Goal: Information Seeking & Learning: Learn about a topic

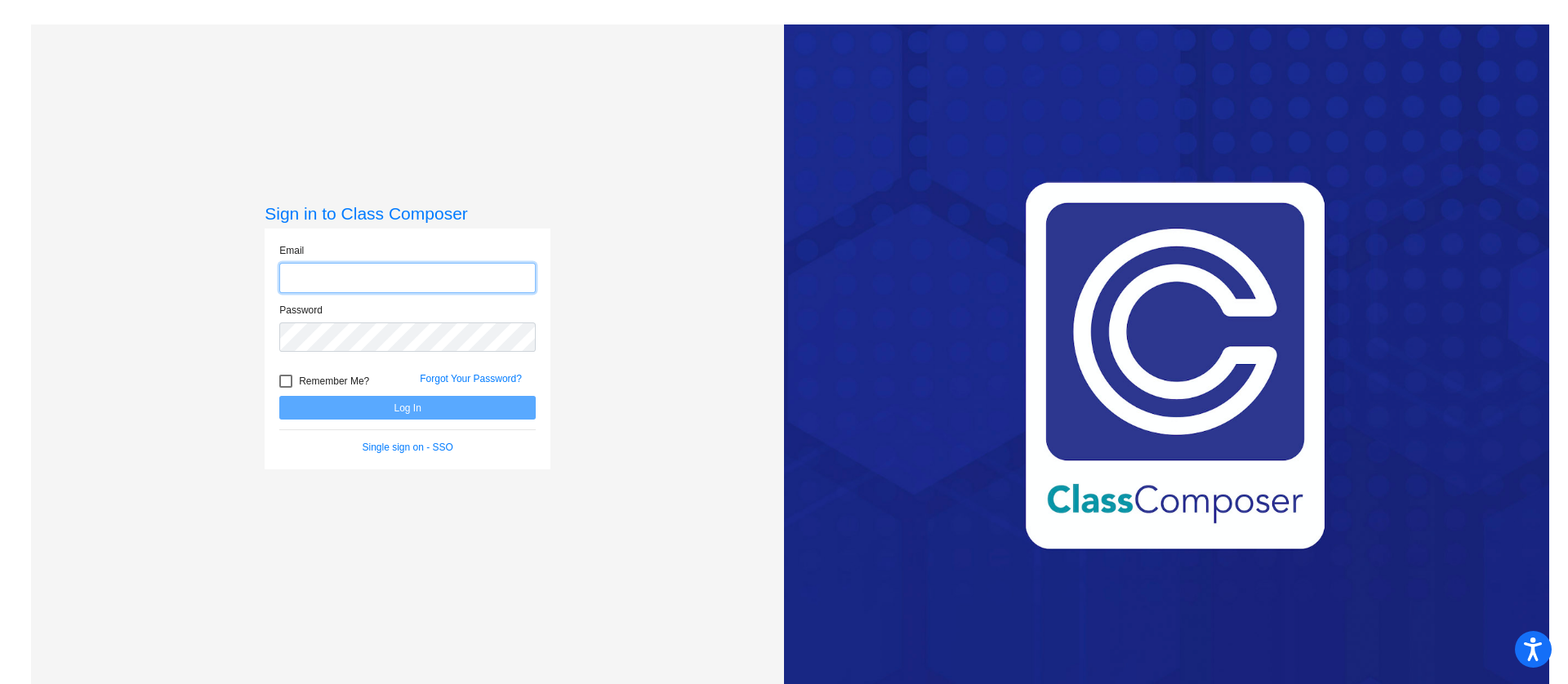
type input "[PERSON_NAME][EMAIL_ADDRESS][PERSON_NAME][DOMAIN_NAME]"
drag, startPoint x: 395, startPoint y: 397, endPoint x: 391, endPoint y: 405, distance: 8.9
click at [394, 400] on button "Log In" at bounding box center [408, 408] width 256 height 24
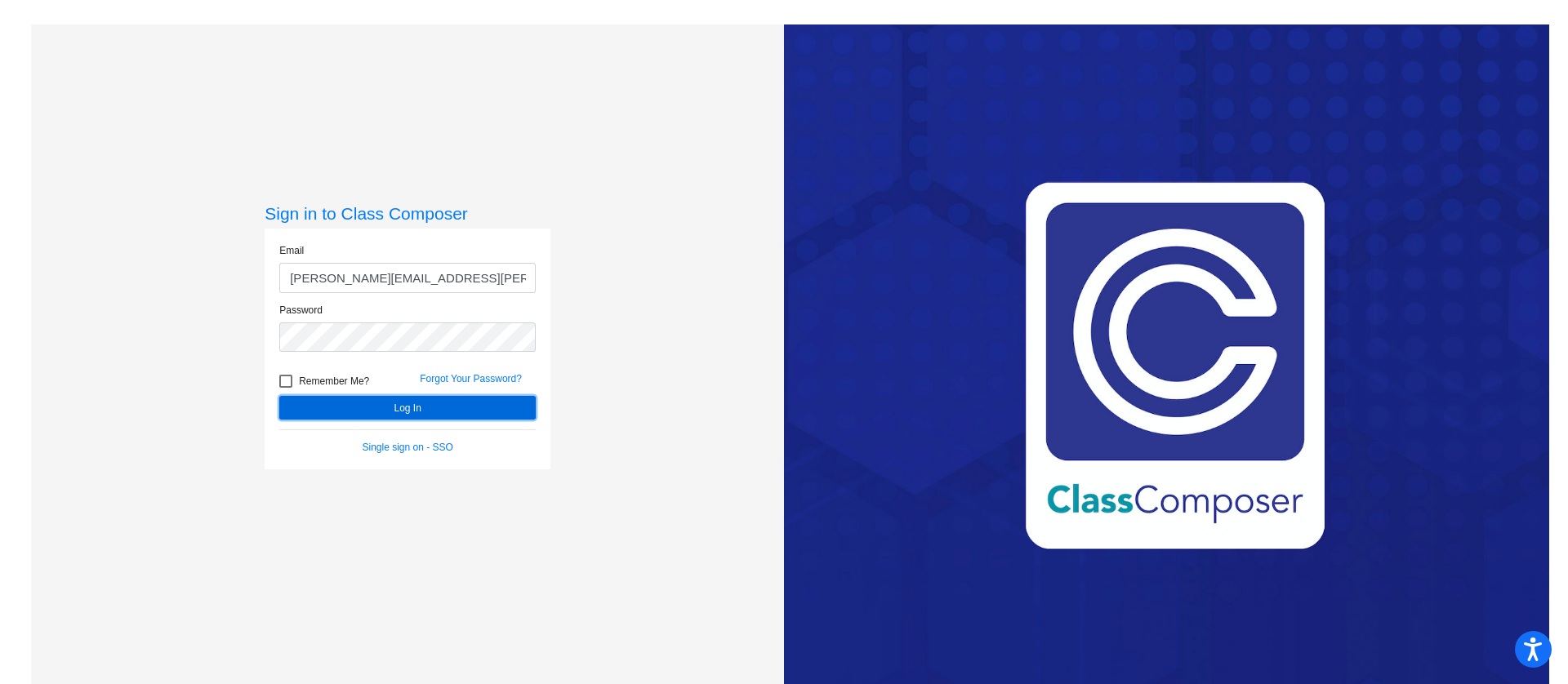
click at [389, 420] on button "Log In" at bounding box center [408, 408] width 256 height 24
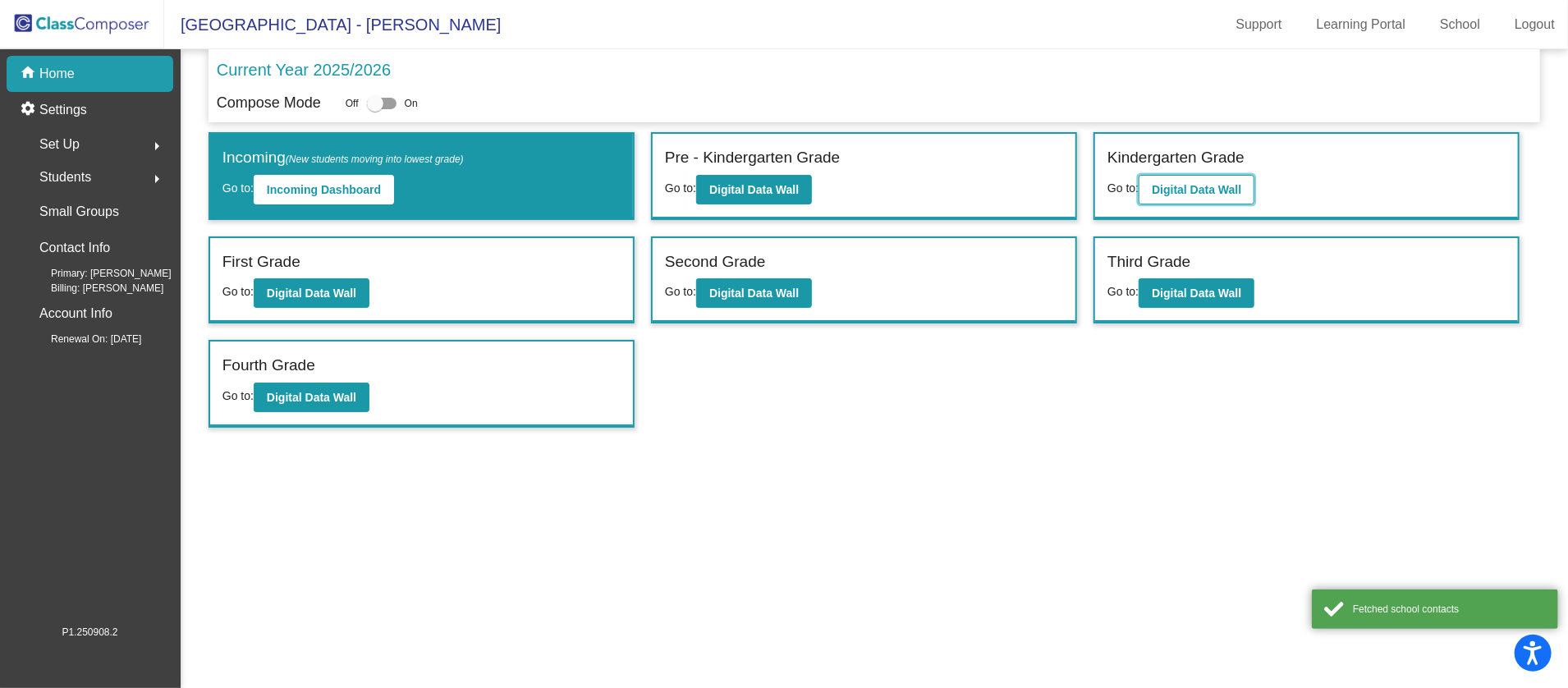
click at [1202, 176] on button "Digital Data Wall" at bounding box center [1195, 190] width 115 height 30
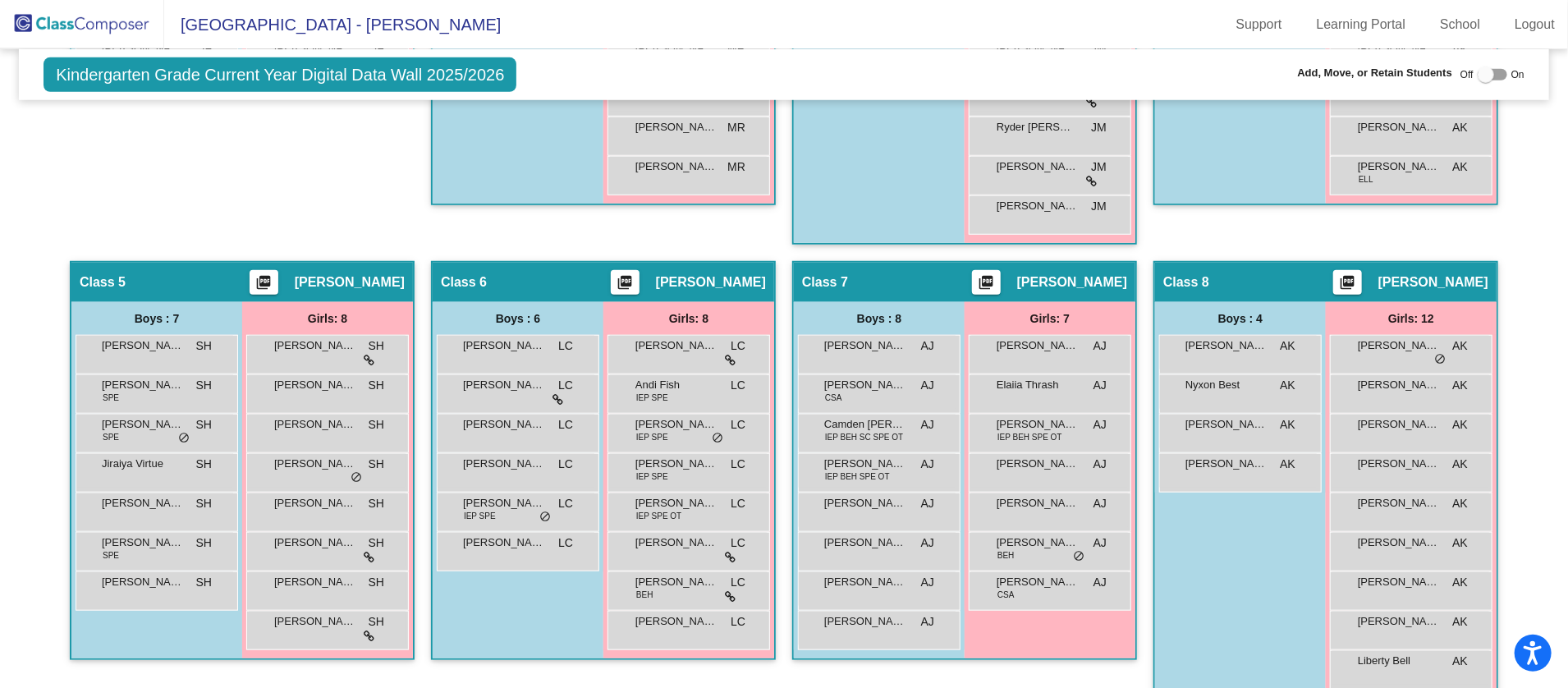
scroll to position [862, 0]
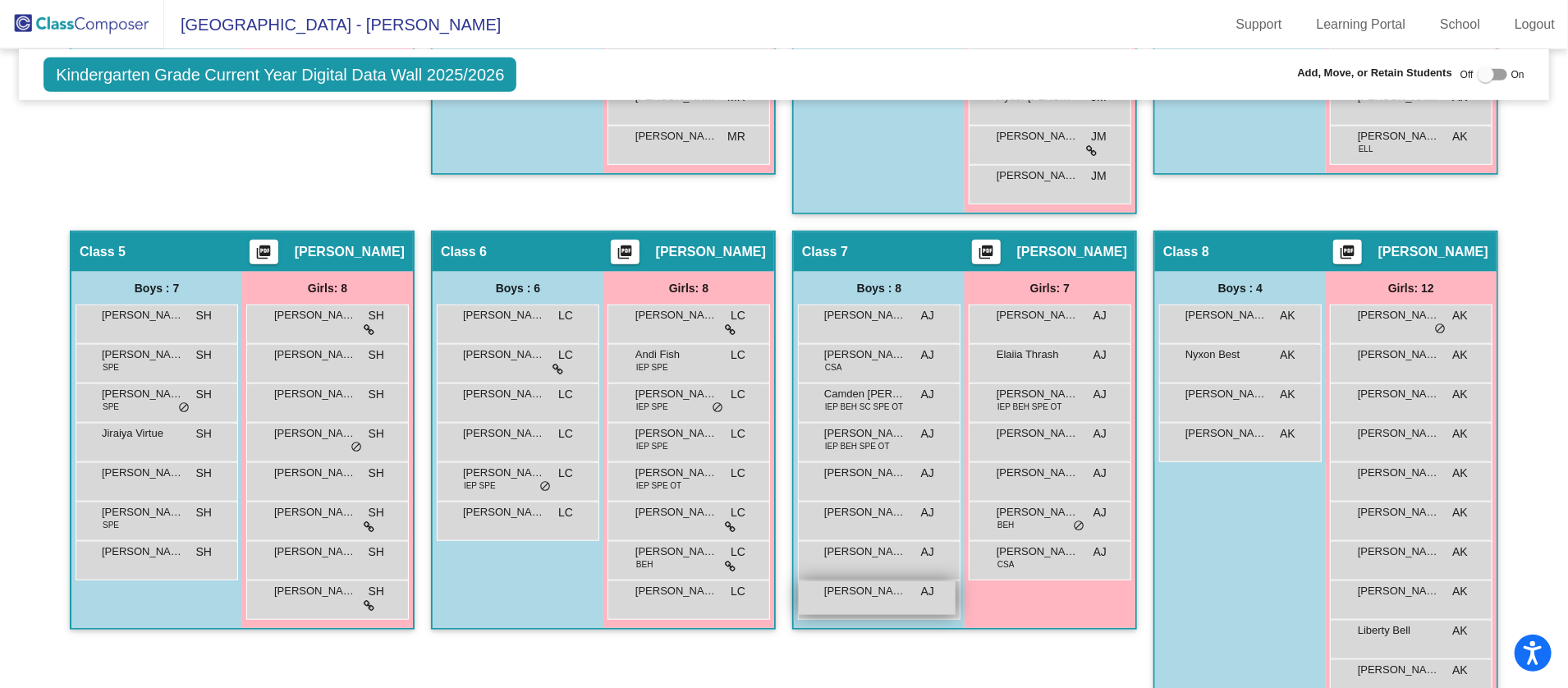
click at [874, 599] on div "[PERSON_NAME] AJ lock do_not_disturb_alt" at bounding box center [877, 598] width 157 height 34
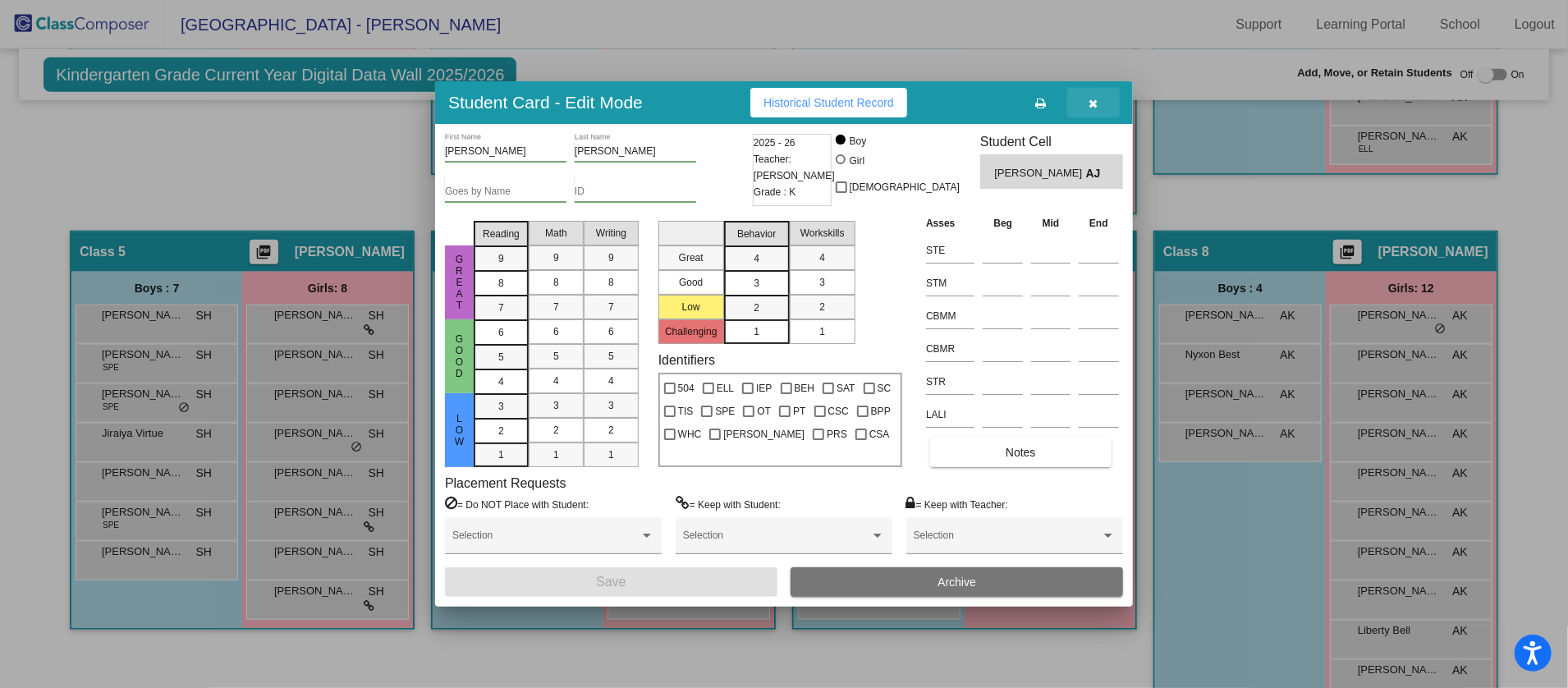
click at [1100, 104] on button "button" at bounding box center [1093, 103] width 52 height 30
